Goal: Task Accomplishment & Management: Use online tool/utility

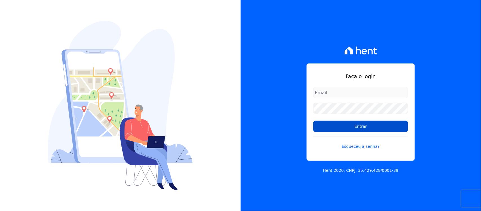
type input "nilda.moura@twtgrupo.com"
click at [339, 126] on input "Entrar" at bounding box center [361, 126] width 95 height 11
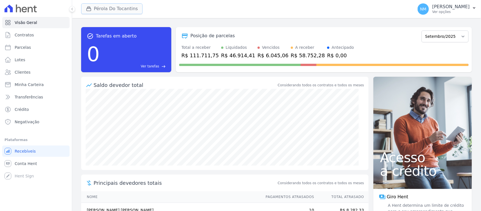
click at [129, 12] on button "Pérola Do Tocantins" at bounding box center [111, 8] width 61 height 11
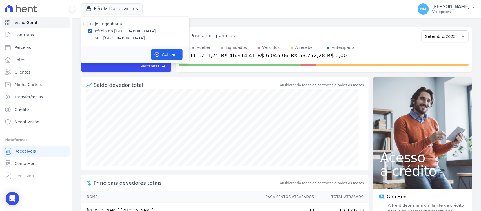
click at [119, 37] on label "SPE [GEOGRAPHIC_DATA]" at bounding box center [120, 38] width 50 height 6
click at [92, 37] on input "SPE [GEOGRAPHIC_DATA]" at bounding box center [90, 38] width 5 height 5
checkbox input "true"
click at [119, 33] on label "Pérola do [GEOGRAPHIC_DATA]" at bounding box center [125, 31] width 61 height 6
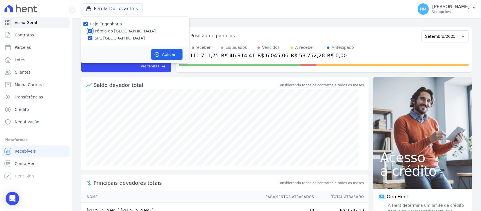
click at [92, 33] on input "Pérola do [GEOGRAPHIC_DATA]" at bounding box center [90, 31] width 5 height 5
checkbox input "false"
click at [174, 54] on button "Aplicar" at bounding box center [167, 54] width 32 height 11
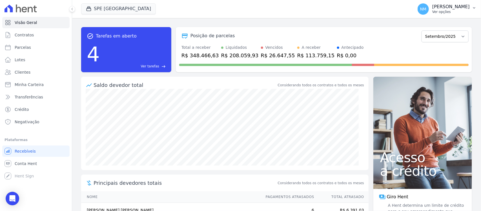
click at [474, 10] on button "NM Nilda Moura Ver opções" at bounding box center [447, 9] width 68 height 16
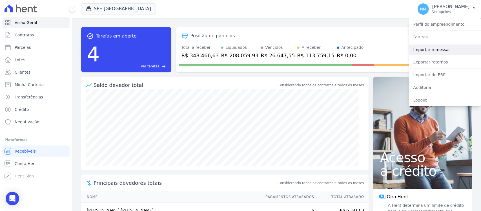
click at [442, 52] on link "Importar remessas" at bounding box center [445, 50] width 72 height 10
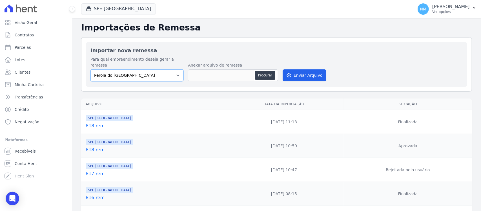
click at [175, 69] on select "Pérola do Tocantins SPE Montenegro" at bounding box center [137, 75] width 93 height 12
select select "168bdd06-a3dd-4988-b5a9-b0a7c7bf8968"
click at [91, 69] on select "Pérola do Tocantins SPE Montenegro" at bounding box center [137, 75] width 93 height 12
click at [257, 71] on button "Procurar" at bounding box center [265, 75] width 20 height 9
type input "819.rem"
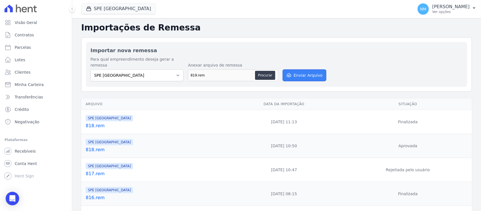
click at [311, 72] on button "Enviar Arquivo" at bounding box center [304, 75] width 43 height 12
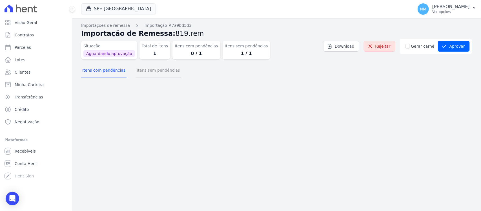
click at [162, 71] on button "Itens sem pendências" at bounding box center [158, 70] width 45 height 15
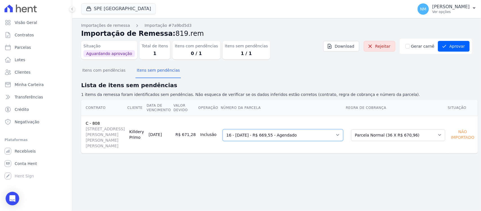
click at [338, 134] on select "Selecione uma 8 - 28/02/2025 - R$ 643,00 - Vencido (Cobrança Expirada) 16 - 30/…" at bounding box center [283, 135] width 121 height 12
drag, startPoint x: 382, startPoint y: 48, endPoint x: 268, endPoint y: 32, distance: 115.3
click at [382, 48] on link "Rejeitar" at bounding box center [380, 46] width 32 height 11
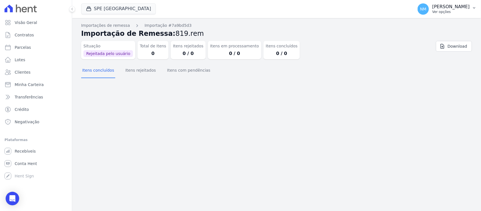
click at [472, 10] on button "NM Nilda Moura Ver opções" at bounding box center [447, 9] width 68 height 16
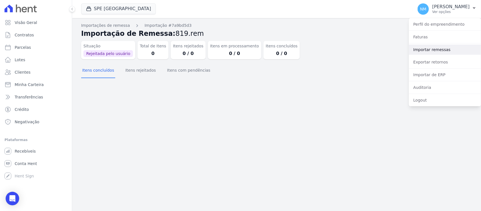
click at [440, 49] on link "Importar remessas" at bounding box center [445, 50] width 72 height 10
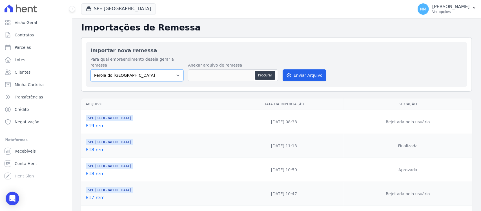
drag, startPoint x: 175, startPoint y: 68, endPoint x: 171, endPoint y: 74, distance: 6.6
click at [175, 69] on select "Pérola do Tocantins SPE Montenegro" at bounding box center [137, 75] width 93 height 12
select select "168bdd06-a3dd-4988-b5a9-b0a7c7bf8968"
click at [91, 69] on select "Pérola do Tocantins SPE Montenegro" at bounding box center [137, 75] width 93 height 12
click at [266, 71] on button "Procurar" at bounding box center [265, 75] width 20 height 9
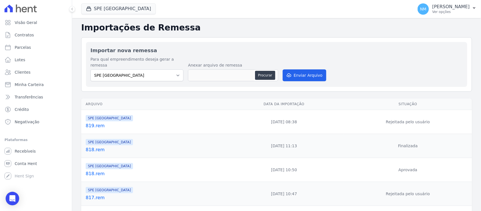
type input "820.rem"
click at [303, 69] on button "Enviar Arquivo" at bounding box center [304, 75] width 43 height 12
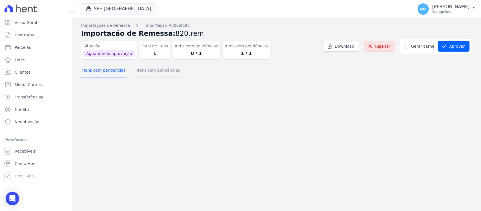
click at [162, 75] on button "Itens sem pendências" at bounding box center [158, 70] width 45 height 15
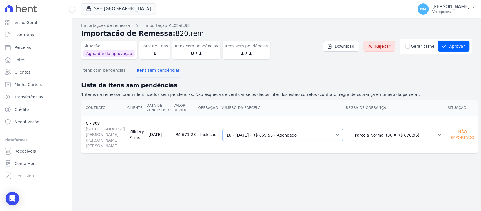
click at [339, 136] on select "Selecione uma 8 - [DATE] - R$ 643,00 - Vencido (Cobrança Expirada) 16 - [DATE] …" at bounding box center [283, 135] width 121 height 12
click at [457, 47] on button "Aprovar" at bounding box center [454, 46] width 32 height 11
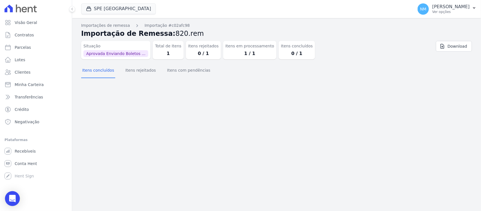
click at [10, 197] on icon "Open Intercom Messenger" at bounding box center [12, 198] width 6 height 7
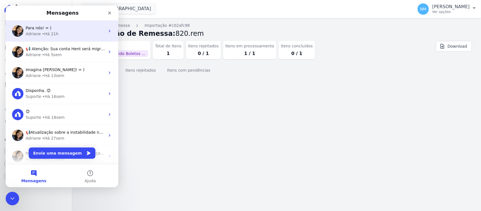
click at [52, 29] on div "Para nós! = )" at bounding box center [66, 28] width 80 height 6
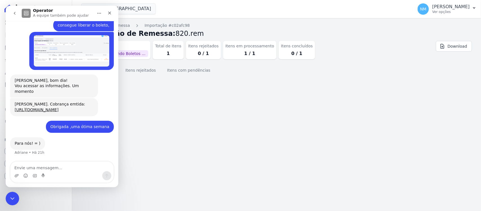
scroll to position [3351, 0]
click at [45, 166] on textarea "Envie uma mensagem..." at bounding box center [61, 167] width 103 height 10
type textarea "Bom Dia"
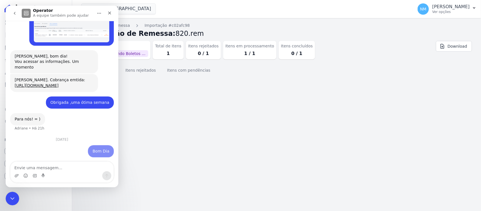
scroll to position [3375, 0]
type textarea "Adriane"
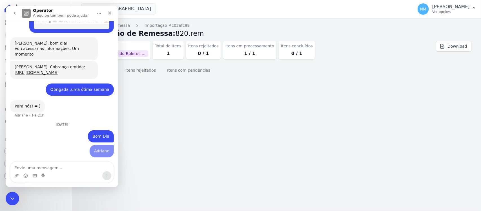
scroll to position [3388, 0]
type textarea "C"
type textarea "Vc pode libera este boleto?"
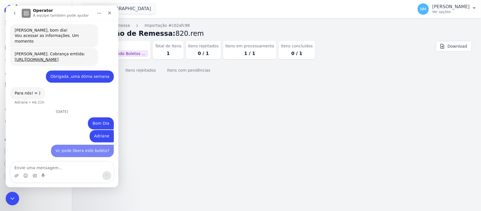
scroll to position [3401, 0]
drag, startPoint x: 8, startPoint y: 199, endPoint x: 17, endPoint y: 197, distance: 9.4
click at [8, 199] on icon "Encerramento do Messenger da Intercom" at bounding box center [11, 197] width 7 height 7
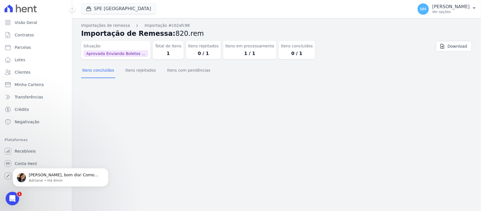
scroll to position [3426, 0]
click at [46, 178] on p "Adriane • Há 6min" at bounding box center [65, 180] width 73 height 5
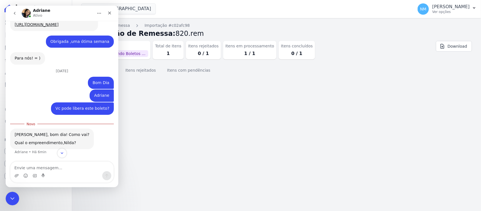
scroll to position [3435, 0]
type textarea "spe"
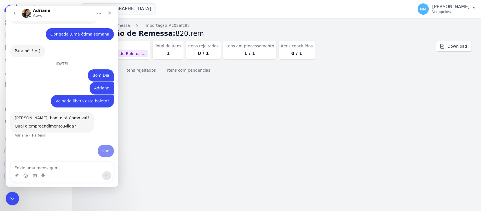
scroll to position [3443, 0]
click at [12, 196] on icon "Encerramento do Messenger da Intercom" at bounding box center [11, 197] width 7 height 7
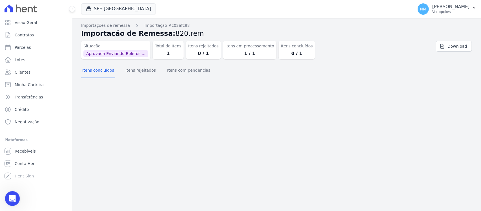
click at [13, 191] on div "Abertura do Messenger da Intercom" at bounding box center [11, 197] width 19 height 19
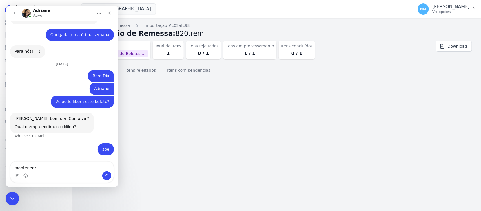
type textarea "montenegro"
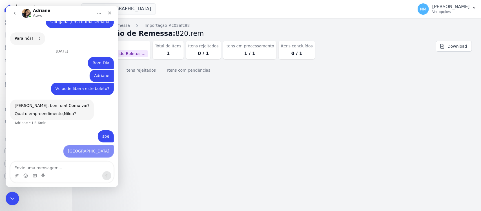
scroll to position [3455, 0]
click at [12, 198] on icon "Encerramento do Messenger da Intercom" at bounding box center [11, 197] width 7 height 7
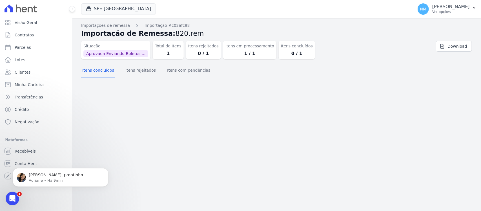
scroll to position [0, 0]
click at [56, 178] on p "Adriane • Há 9min" at bounding box center [65, 180] width 73 height 5
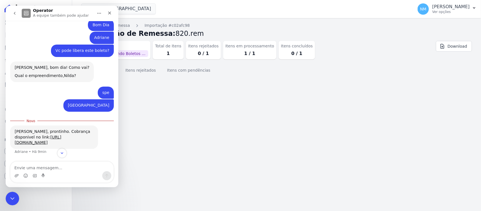
scroll to position [3504, 0]
click at [40, 167] on textarea "Envie uma mensagem..." at bounding box center [61, 167] width 103 height 10
type textarea "Obrigada bjsss"
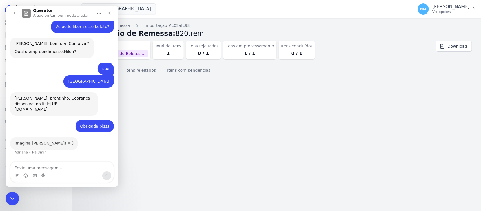
scroll to position [3528, 0]
click at [109, 13] on icon "Fechar" at bounding box center [109, 13] width 3 height 3
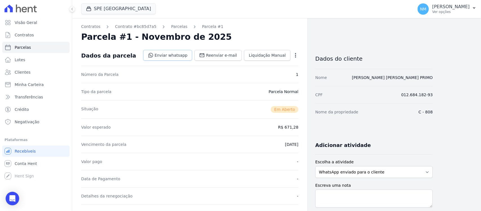
click at [173, 54] on link "Enviar whatsapp" at bounding box center [167, 55] width 49 height 11
